Goal: Go to known website: Access a specific website the user already knows

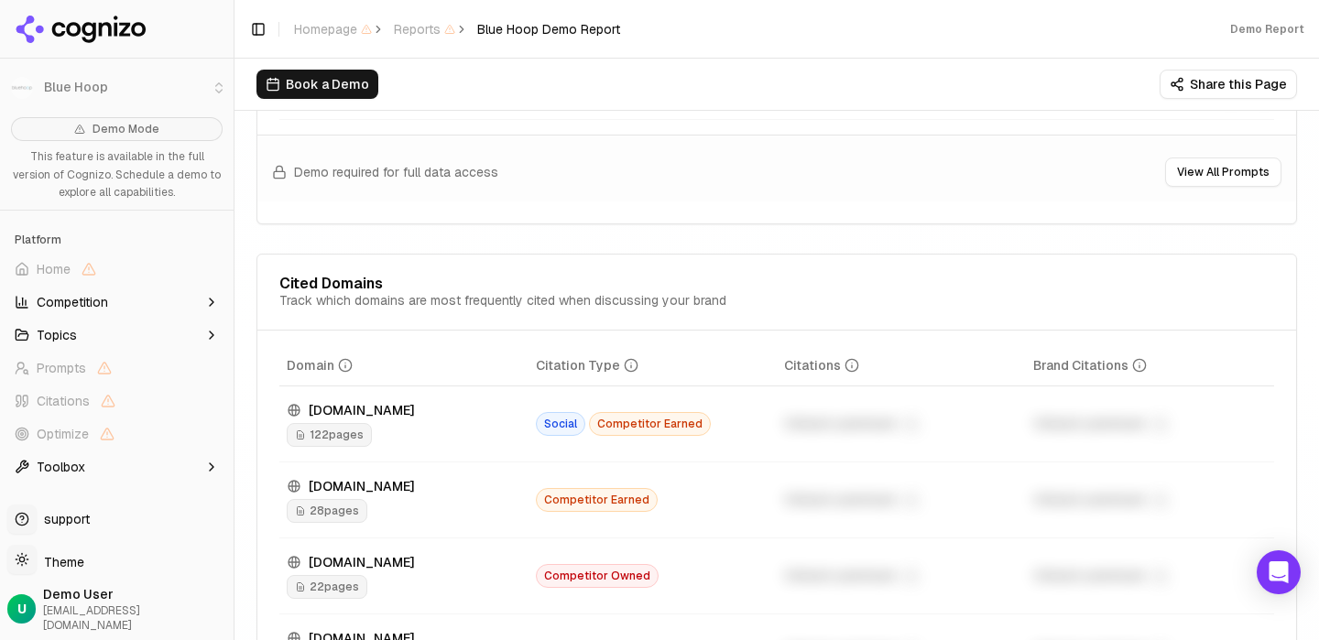
scroll to position [1893, 0]
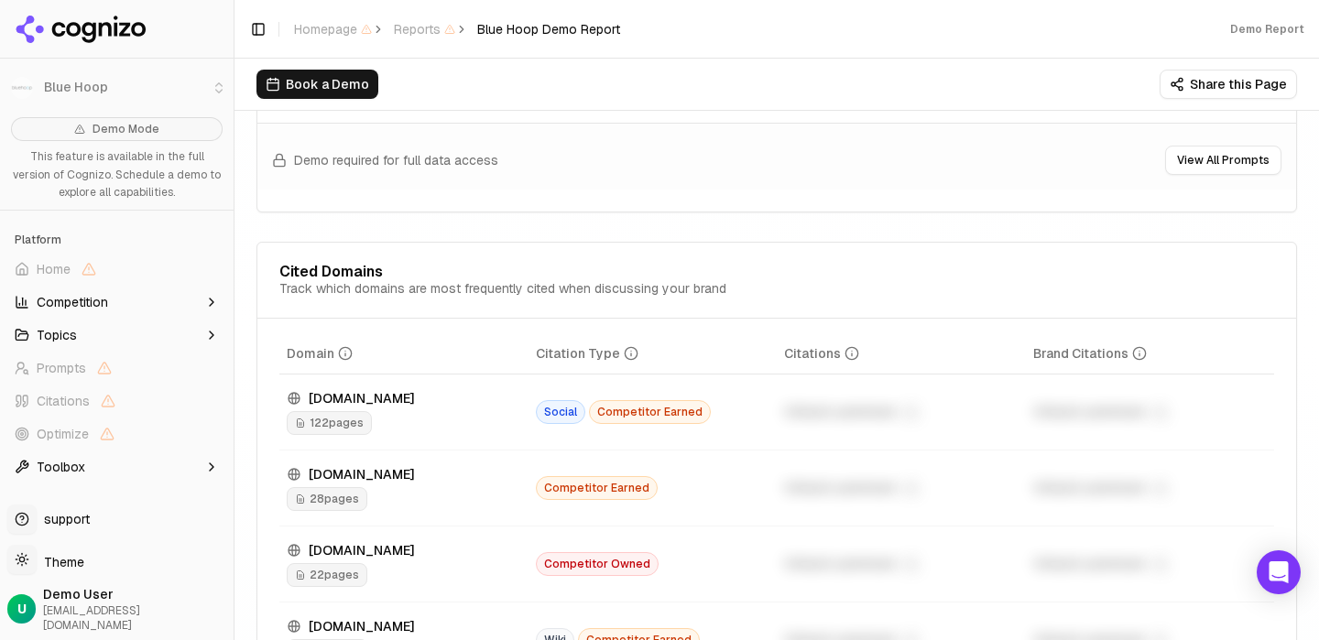
click at [627, 424] on span "Competitor Earned" at bounding box center [650, 412] width 122 height 24
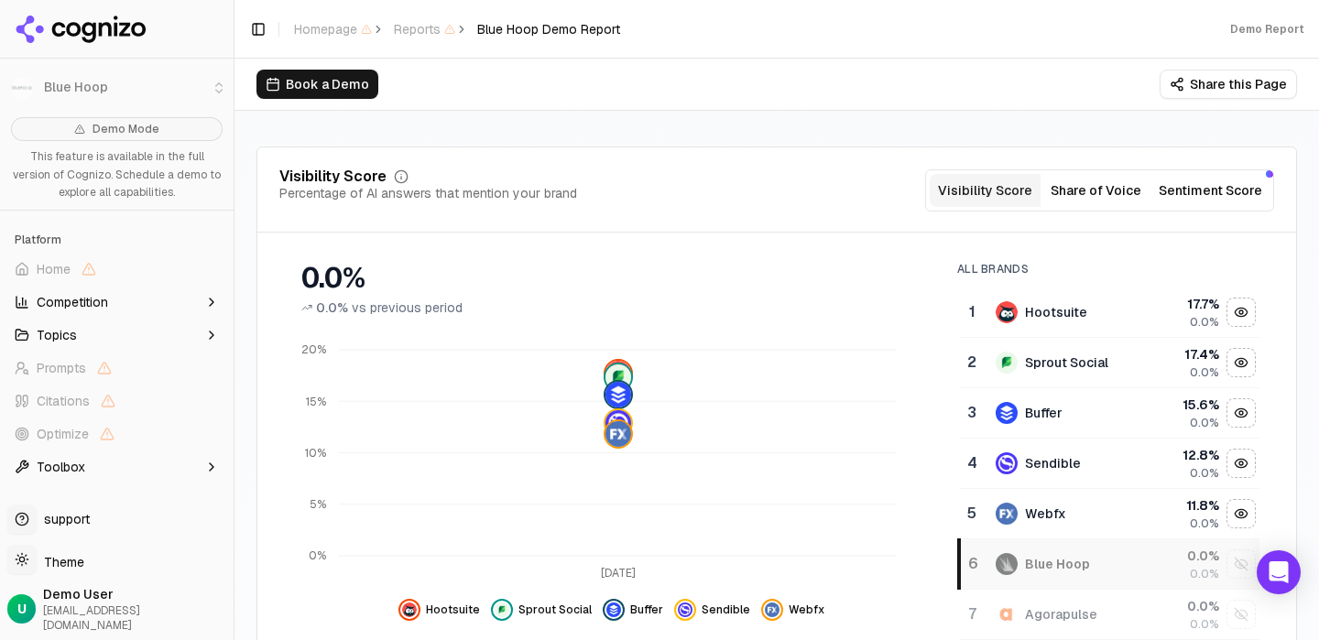
scroll to position [0, 0]
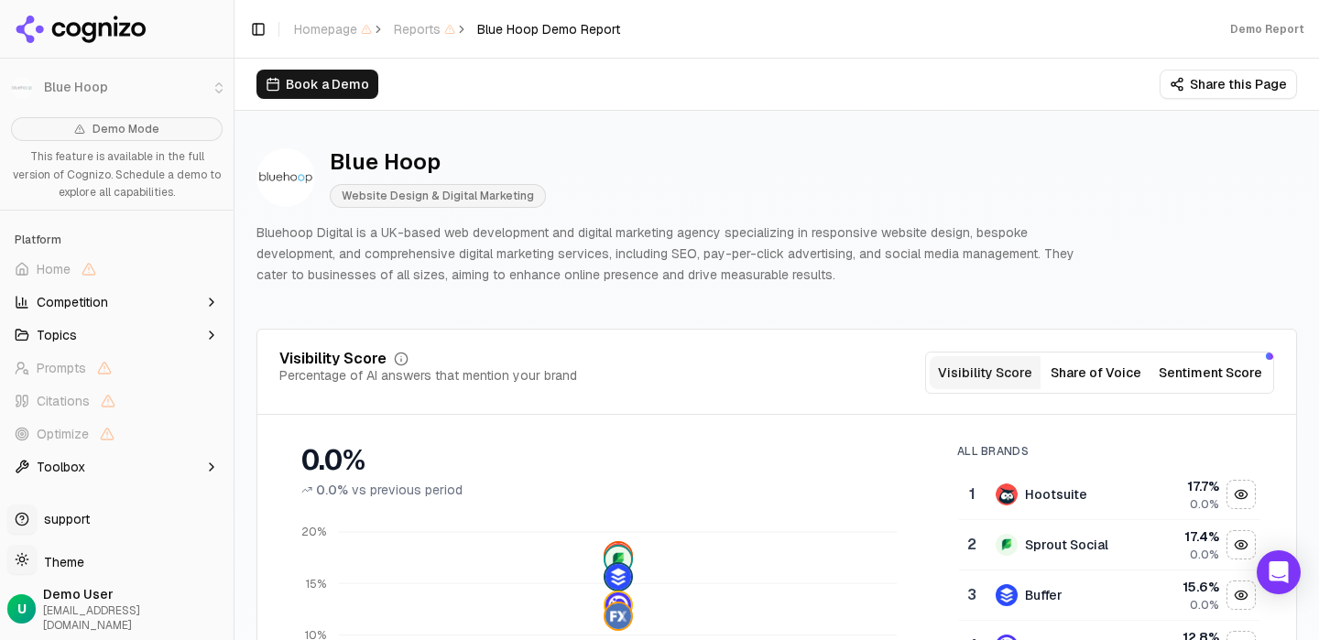
click at [122, 27] on icon at bounding box center [81, 29] width 133 height 27
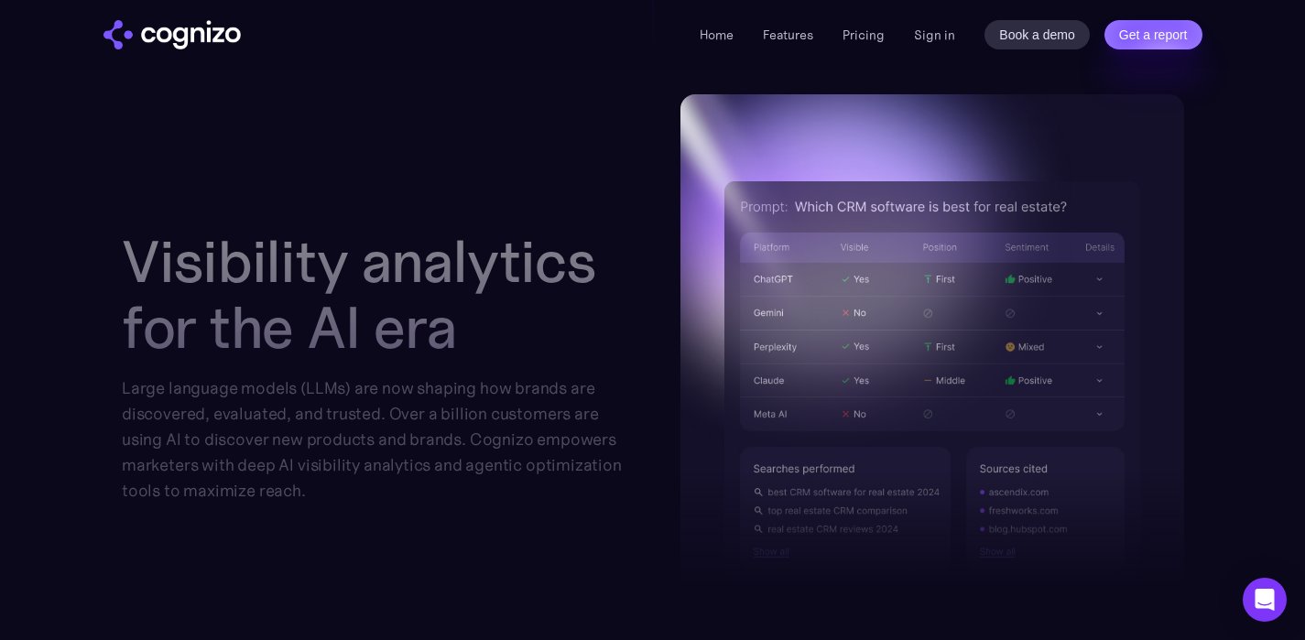
scroll to position [1952, 0]
